Goal: Task Accomplishment & Management: Manage account settings

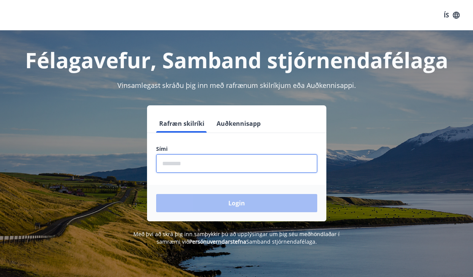
click at [181, 163] on input "phone" at bounding box center [236, 163] width 161 height 19
type input "********"
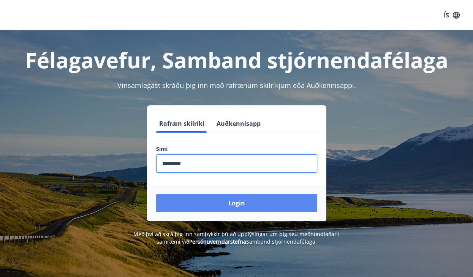
click at [229, 202] on button "Login" at bounding box center [236, 203] width 161 height 18
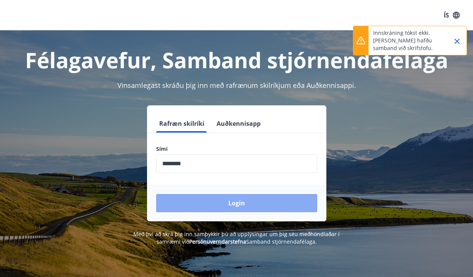
click at [229, 202] on button "Login" at bounding box center [236, 203] width 161 height 18
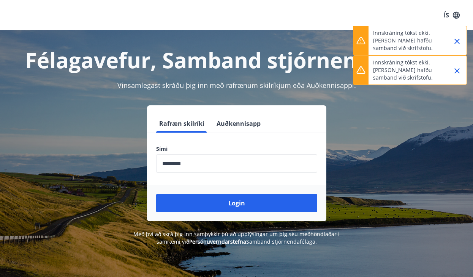
click at [457, 42] on icon "Close" at bounding box center [456, 41] width 5 height 5
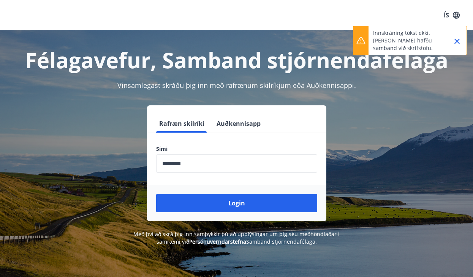
click at [457, 41] on icon "Close" at bounding box center [456, 41] width 5 height 5
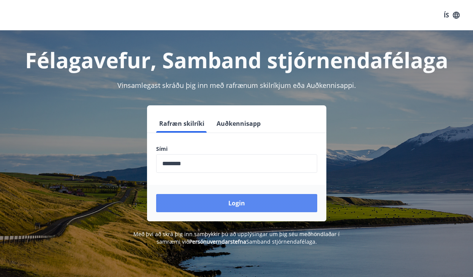
click at [275, 205] on button "Login" at bounding box center [236, 203] width 161 height 18
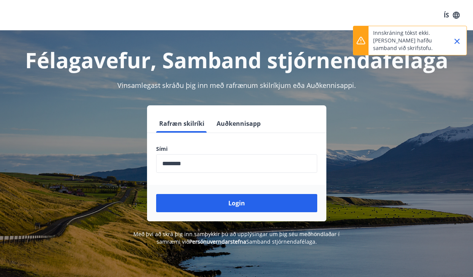
click at [449, 13] on button "ÍS" at bounding box center [451, 15] width 24 height 14
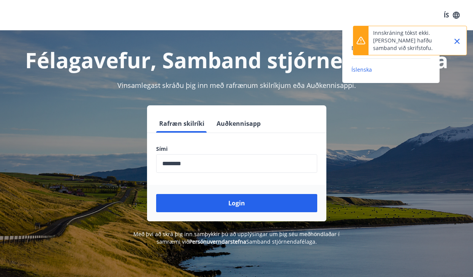
click at [446, 16] on div at bounding box center [236, 138] width 473 height 277
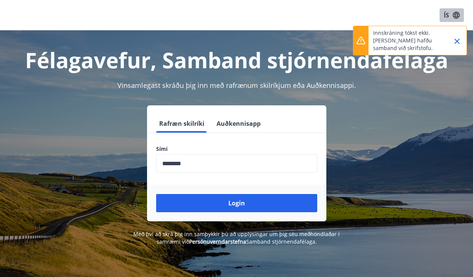
click at [457, 16] on icon "button" at bounding box center [455, 14] width 7 height 7
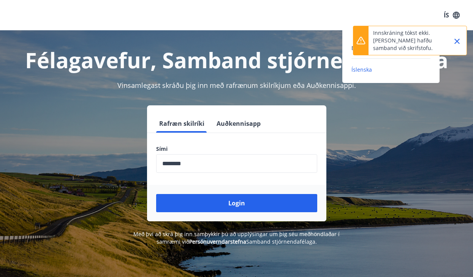
click at [350, 47] on div "English Íslenska" at bounding box center [390, 58] width 97 height 31
click at [351, 47] on span "English" at bounding box center [360, 47] width 19 height 7
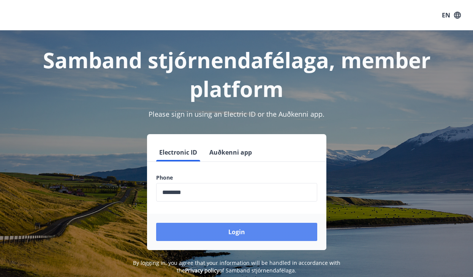
click at [232, 226] on button "Login" at bounding box center [236, 232] width 161 height 18
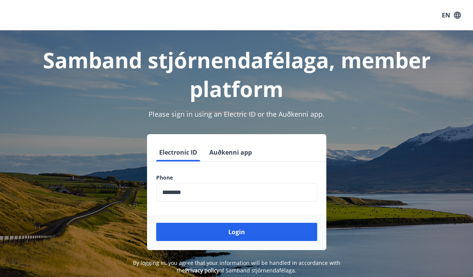
click at [228, 144] on button "Auðkenni app" at bounding box center [230, 152] width 49 height 18
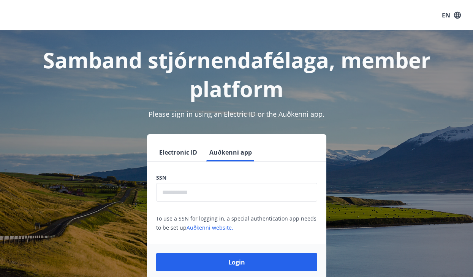
click at [187, 152] on button "Electronic ID" at bounding box center [178, 152] width 44 height 18
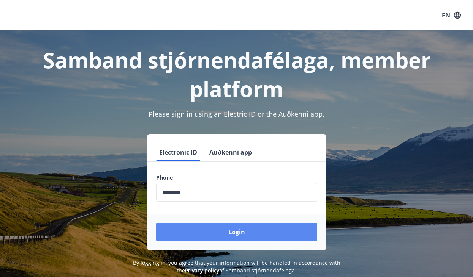
click at [238, 238] on button "Login" at bounding box center [236, 232] width 161 height 18
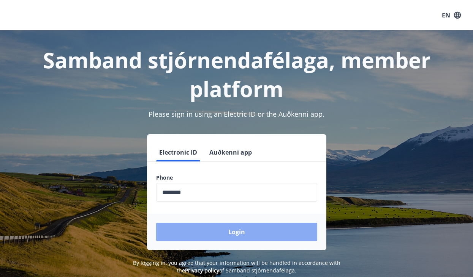
click at [235, 229] on button "Login" at bounding box center [236, 232] width 161 height 18
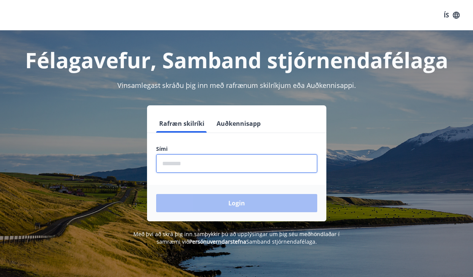
click at [203, 165] on input "phone" at bounding box center [236, 163] width 161 height 19
type input "********"
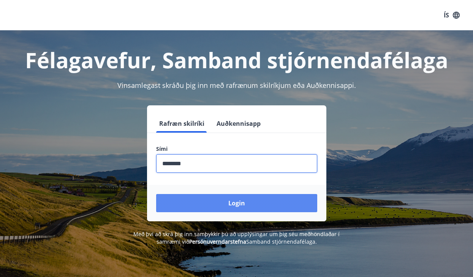
click at [220, 202] on button "Login" at bounding box center [236, 203] width 161 height 18
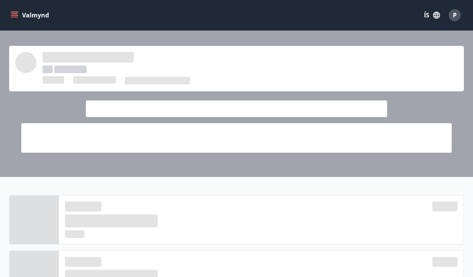
click at [436, 16] on icon "button" at bounding box center [436, 15] width 7 height 7
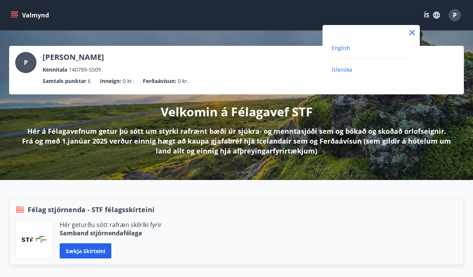
click at [346, 50] on span "English" at bounding box center [340, 47] width 19 height 7
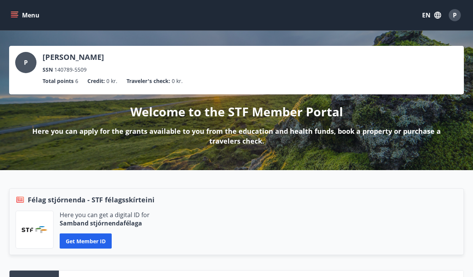
click at [12, 16] on icon "menu" at bounding box center [15, 15] width 8 height 8
click at [257, 37] on div "P Paulina Dominika Owsiana SSN 140789-5509 Total points 6 Credit : 0 kr. Travel…" at bounding box center [236, 101] width 473 height 140
click at [453, 16] on span "P" at bounding box center [454, 15] width 4 height 8
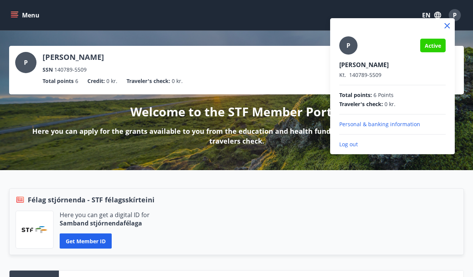
click at [214, 30] on div at bounding box center [236, 138] width 473 height 277
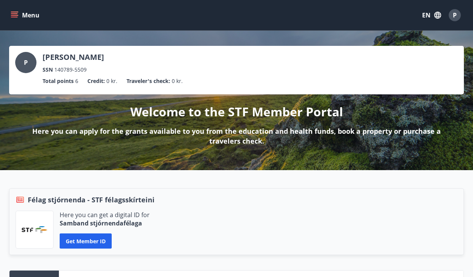
click at [32, 18] on button "Menu" at bounding box center [25, 15] width 33 height 14
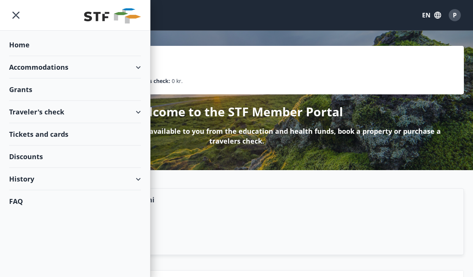
click at [28, 70] on div "Accommodations" at bounding box center [75, 67] width 132 height 22
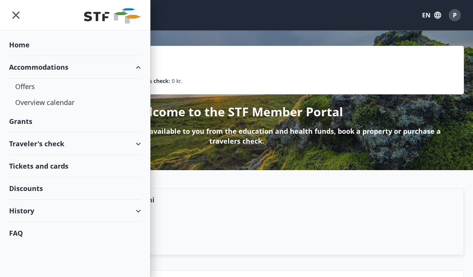
click at [242, 30] on header "Menu EN P" at bounding box center [236, 15] width 473 height 31
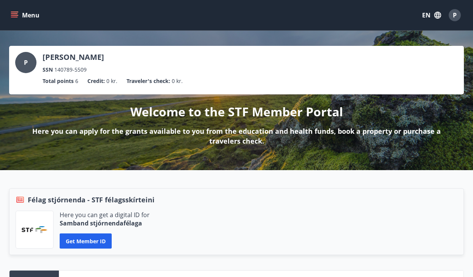
click at [35, 16] on button "Menu" at bounding box center [25, 15] width 33 height 14
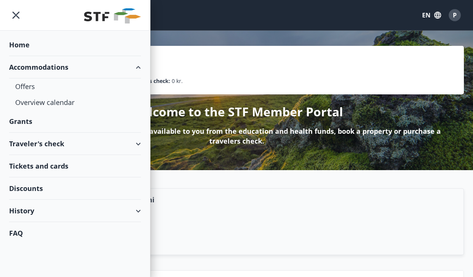
click at [25, 209] on div "History" at bounding box center [75, 211] width 132 height 22
click at [54, 246] on div "Bookings" at bounding box center [75, 246] width 120 height 16
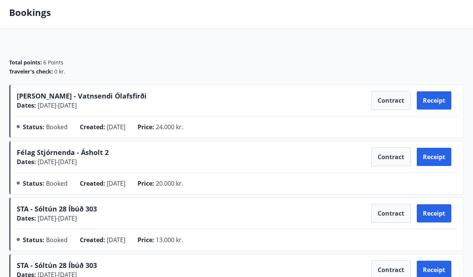
scroll to position [38, 0]
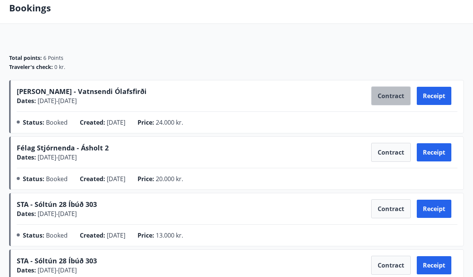
click at [393, 99] on button "Contract" at bounding box center [390, 96] width 39 height 19
click at [46, 92] on span "[PERSON_NAME] - Vatnsendi Ólafsfirði" at bounding box center [82, 91] width 130 height 9
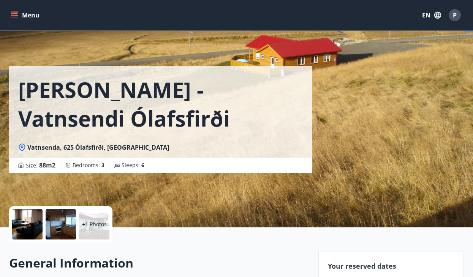
click at [118, 143] on span "Vatnsenda, 625 Ólafsfirði, [GEOGRAPHIC_DATA]" at bounding box center [98, 147] width 142 height 8
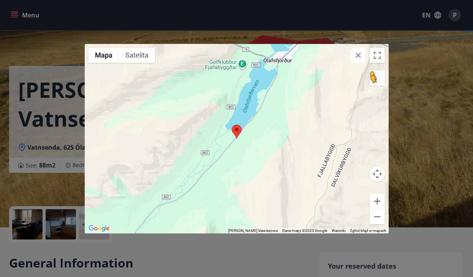
click at [378, 79] on button "Przeciągnij Pegmana na mapę, by otworzyć widok Street View" at bounding box center [376, 78] width 15 height 15
click at [375, 81] on button "Przeciągnij Pegmana na mapę, by otworzyć widok Street View" at bounding box center [376, 78] width 15 height 15
click at [375, 76] on button "Przeciągnij Pegmana na mapę, by otworzyć widok Street View" at bounding box center [376, 78] width 15 height 15
click at [379, 54] on button "Włącz widok pełnoekranowy" at bounding box center [376, 55] width 15 height 15
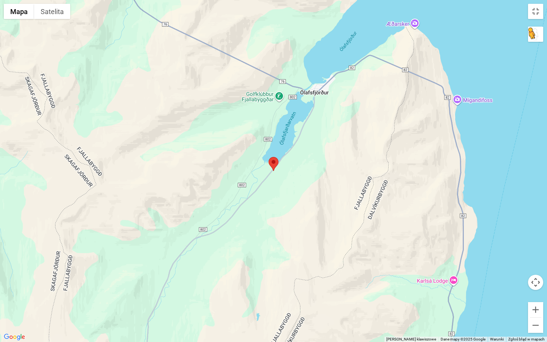
click at [472, 35] on button "Przeciągnij Pegmana na mapę, by otworzyć widok Street View" at bounding box center [535, 34] width 15 height 15
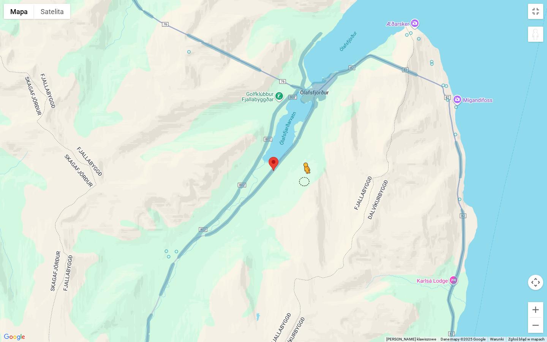
drag, startPoint x: 531, startPoint y: 35, endPoint x: 304, endPoint y: 179, distance: 268.9
click at [304, 179] on div "Aby aktywować przeciąganie za pomocą klawiatury, naciśnij Alt + Enter. Po włącz…" at bounding box center [273, 171] width 547 height 342
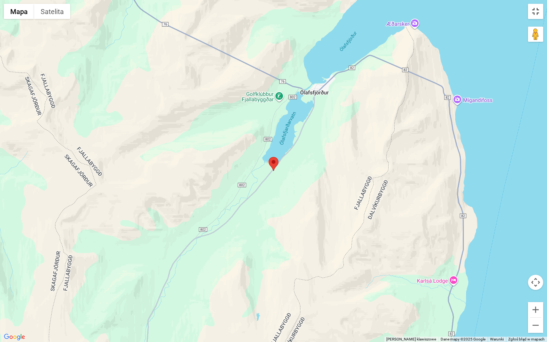
click at [472, 15] on button "Włącz widok pełnoekranowy" at bounding box center [535, 11] width 15 height 15
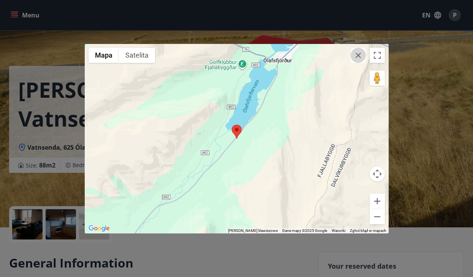
click at [359, 57] on icon "button" at bounding box center [357, 55] width 5 height 5
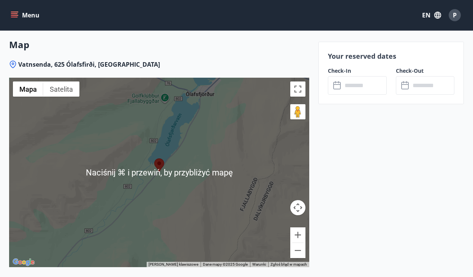
scroll to position [1290, 0]
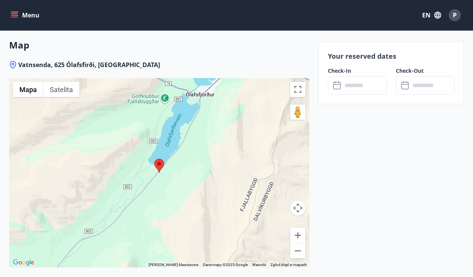
click at [154, 159] on area at bounding box center [154, 159] width 0 height 0
click at [226, 169] on div at bounding box center [159, 173] width 300 height 190
click at [226, 167] on div at bounding box center [159, 173] width 300 height 190
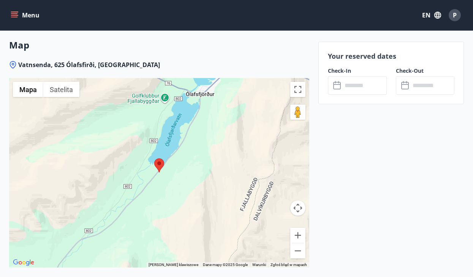
click at [204, 164] on div at bounding box center [159, 173] width 300 height 190
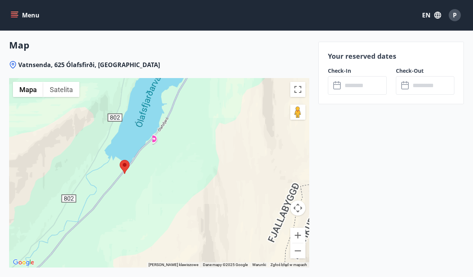
click at [204, 164] on div at bounding box center [159, 173] width 300 height 190
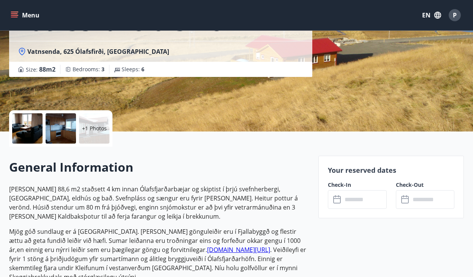
scroll to position [88, 0]
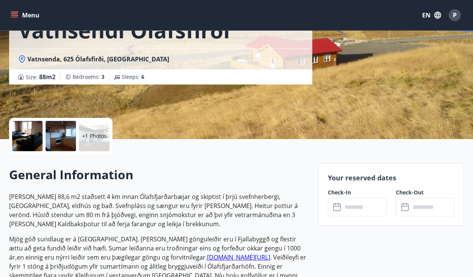
click at [87, 132] on div "+1 Photos" at bounding box center [94, 136] width 30 height 30
click at [95, 142] on div "+1 Photos" at bounding box center [94, 136] width 30 height 30
click at [33, 134] on div at bounding box center [27, 136] width 30 height 30
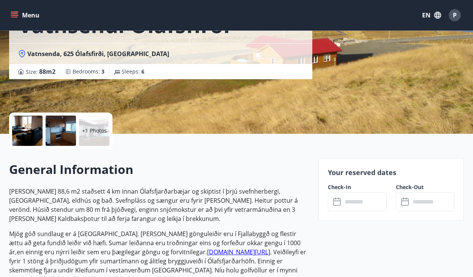
scroll to position [85, 0]
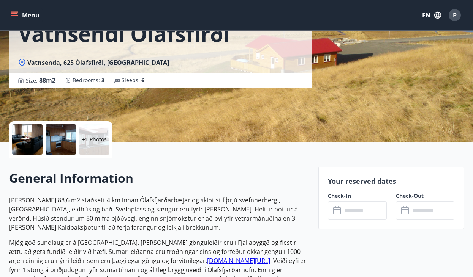
click at [66, 146] on div at bounding box center [61, 139] width 30 height 30
click at [95, 146] on div "+1 Photos" at bounding box center [94, 139] width 30 height 30
click at [94, 140] on p "+1 Photos" at bounding box center [94, 140] width 25 height 8
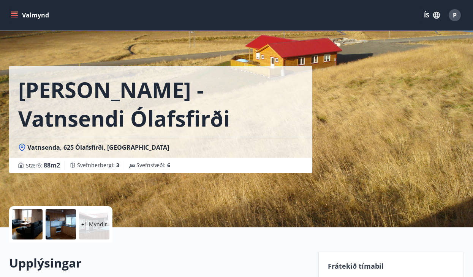
click at [67, 224] on div at bounding box center [61, 225] width 30 height 30
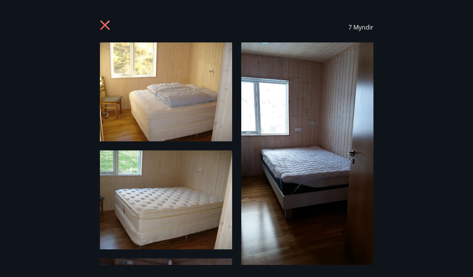
click at [106, 26] on icon at bounding box center [104, 24] width 9 height 9
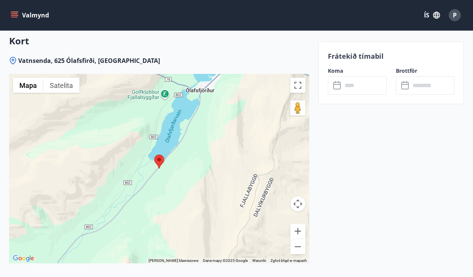
scroll to position [1295, 0]
click at [300, 240] on button "Pomniejsz" at bounding box center [297, 246] width 15 height 15
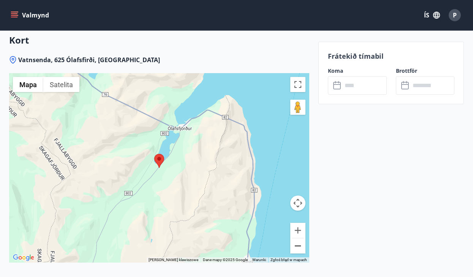
click at [300, 240] on button "Pomniejsz" at bounding box center [297, 246] width 15 height 15
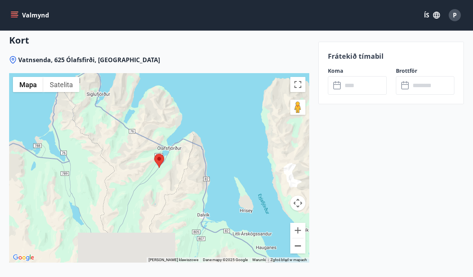
click at [300, 240] on button "Pomniejsz" at bounding box center [297, 246] width 15 height 15
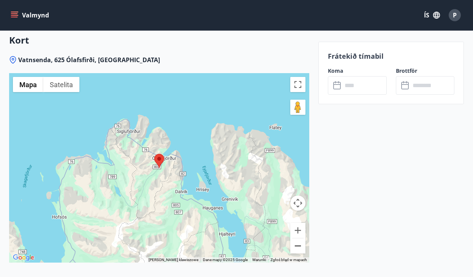
click at [300, 240] on button "Pomniejsz" at bounding box center [297, 246] width 15 height 15
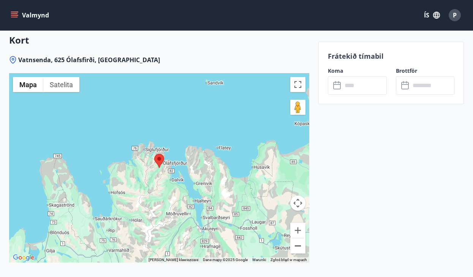
click at [300, 240] on button "Pomniejsz" at bounding box center [297, 246] width 15 height 15
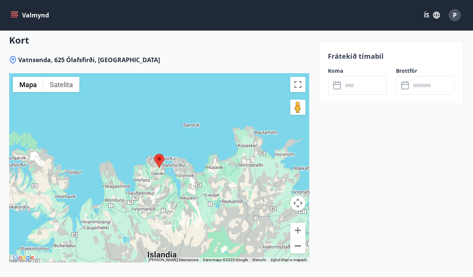
click at [300, 240] on button "Pomniejsz" at bounding box center [297, 246] width 15 height 15
